Goal: Transaction & Acquisition: Purchase product/service

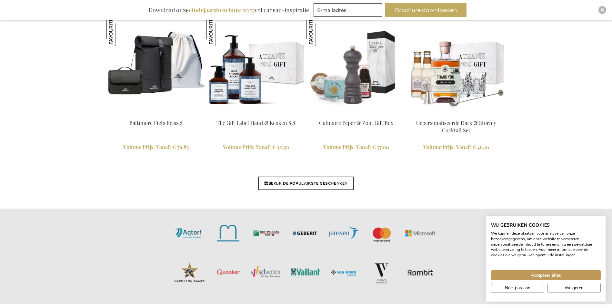
scroll to position [1483, 0]
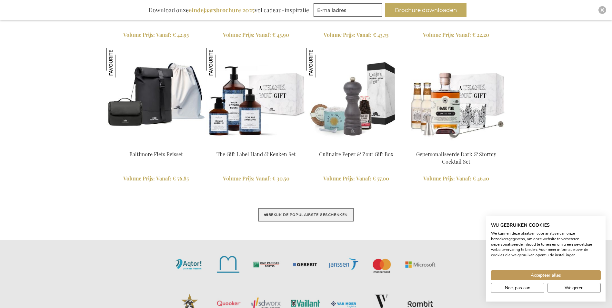
click at [284, 211] on link "BEKIJK DE POPULAIRSTE GESCHENKEN" at bounding box center [305, 215] width 95 height 14
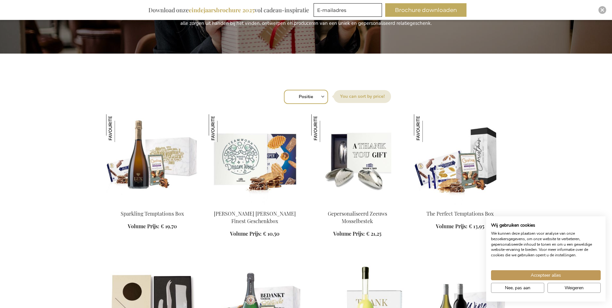
scroll to position [226, 0]
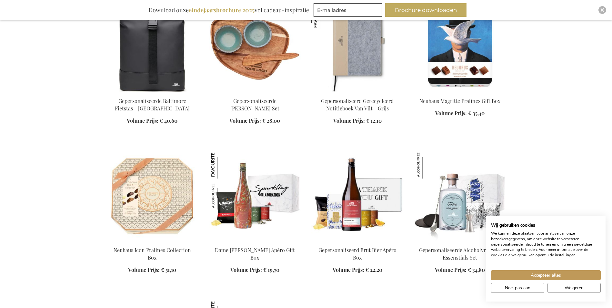
scroll to position [3612, 0]
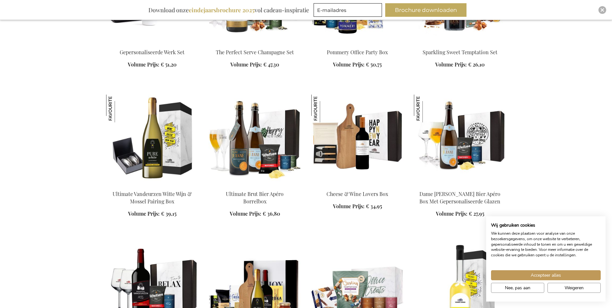
scroll to position [4708, 0]
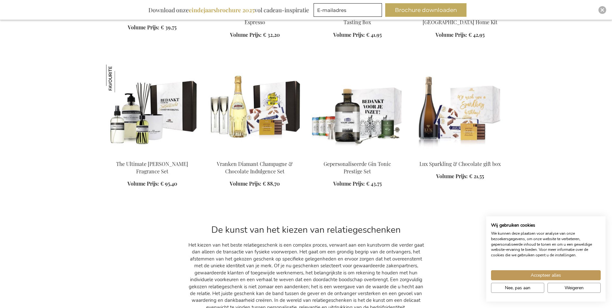
scroll to position [4998, 0]
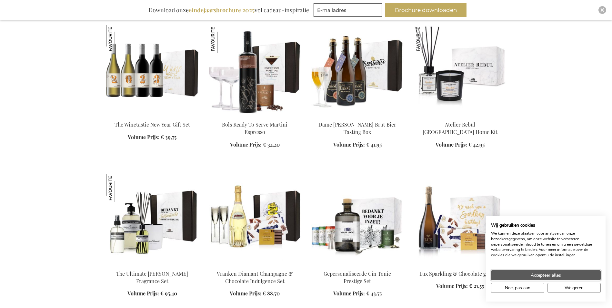
click at [583, 276] on button "Accepteer alles" at bounding box center [546, 275] width 110 height 10
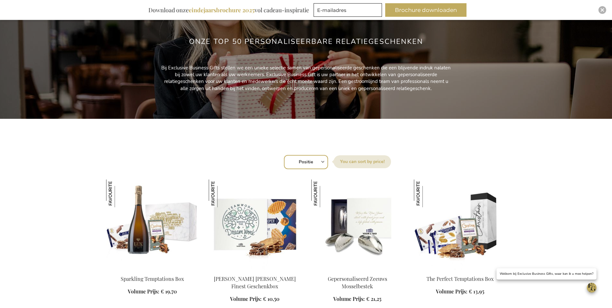
scroll to position [172, 0]
